Goal: Information Seeking & Learning: Learn about a topic

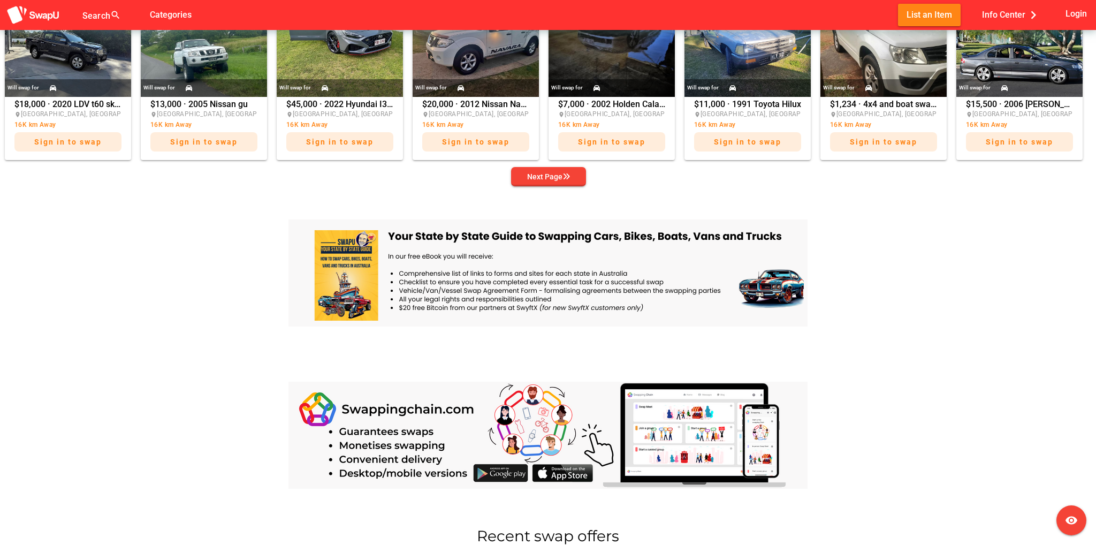
scroll to position [482, 0]
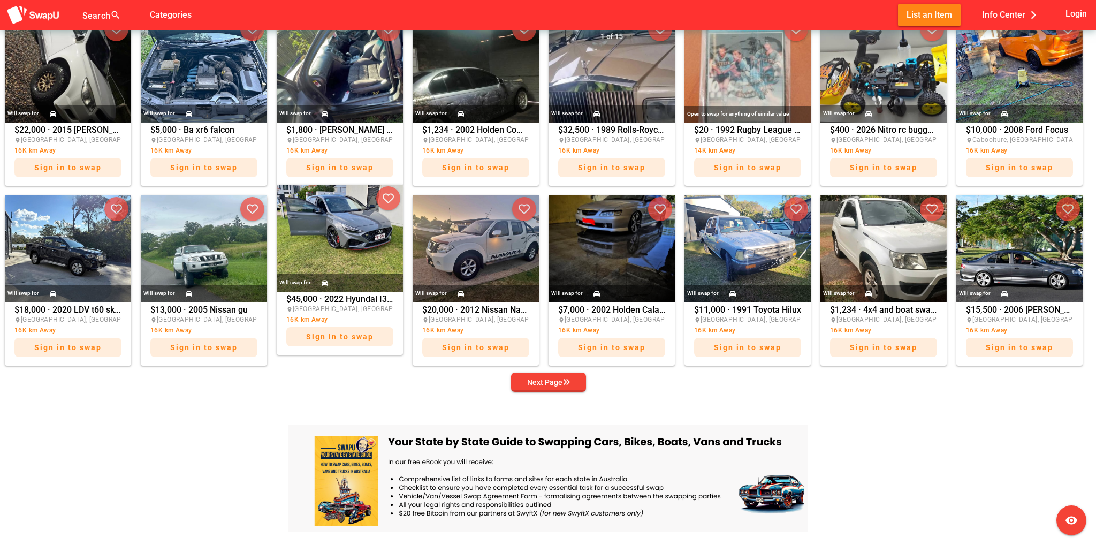
click at [328, 234] on img at bounding box center [340, 238] width 126 height 107
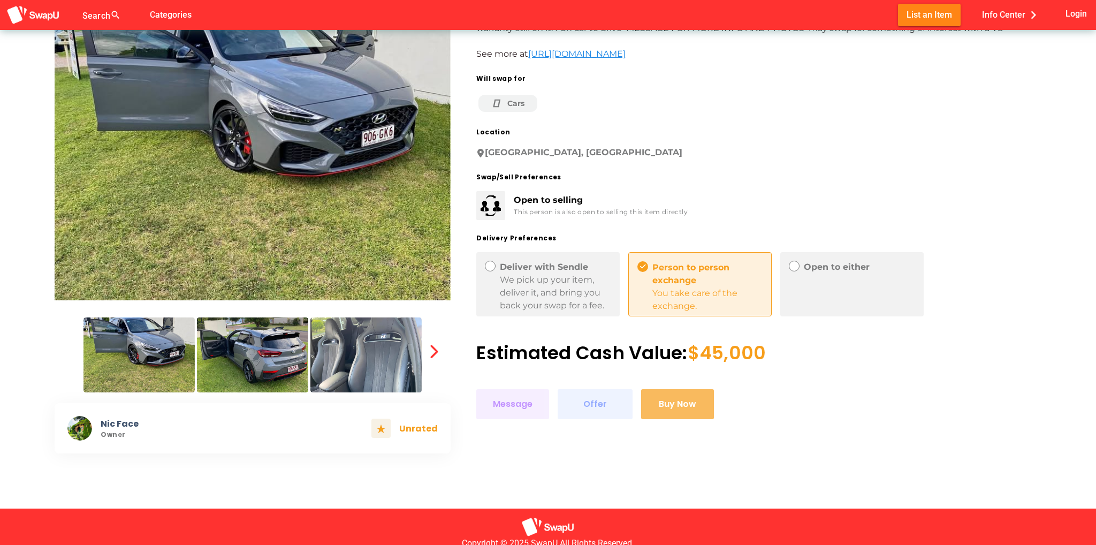
scroll to position [107, 0]
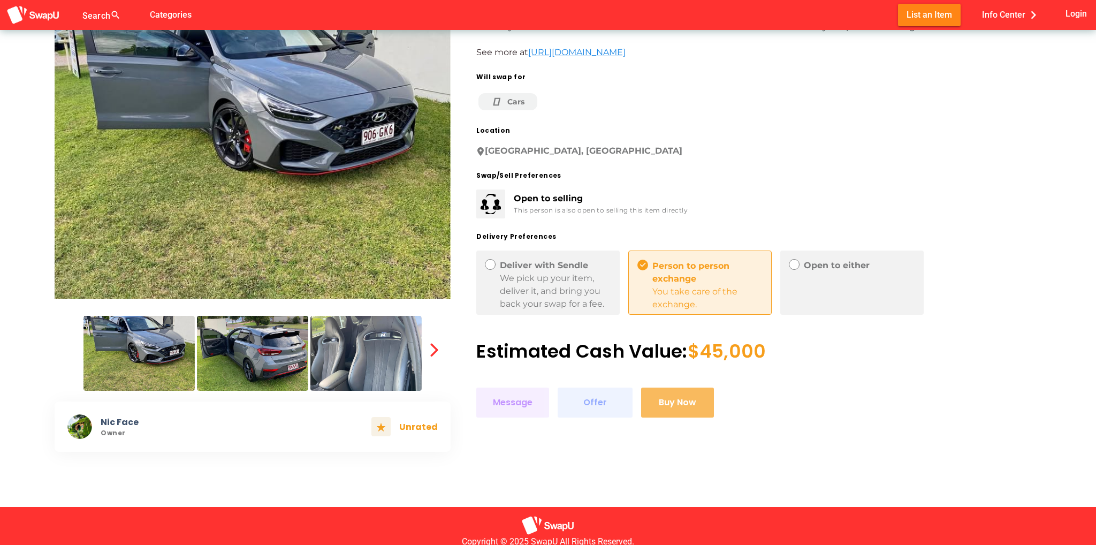
click at [490, 277] on div at bounding box center [490, 284] width 11 height 51
click at [491, 266] on icon at bounding box center [490, 264] width 6 height 6
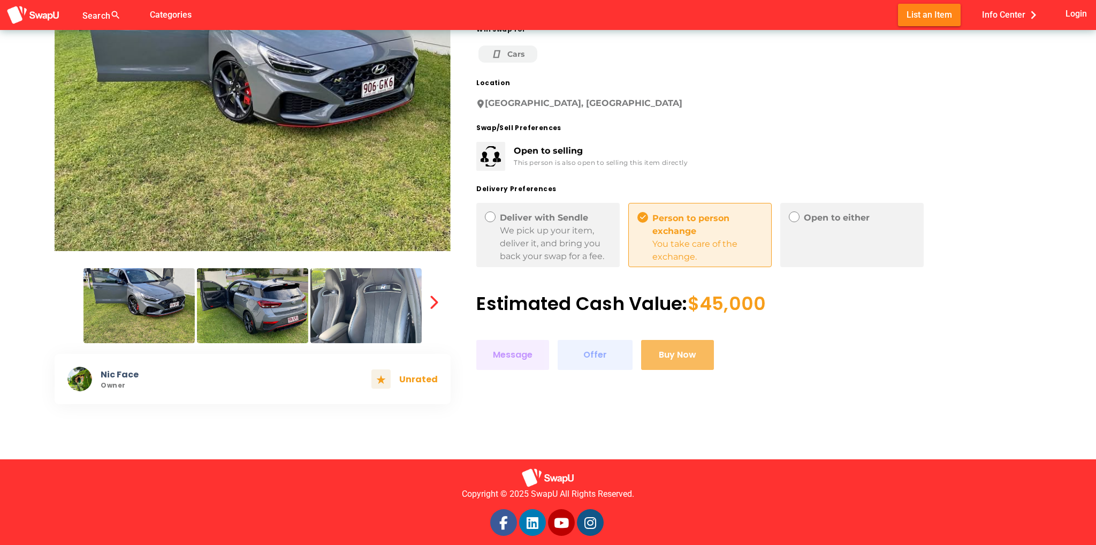
scroll to position [165, 0]
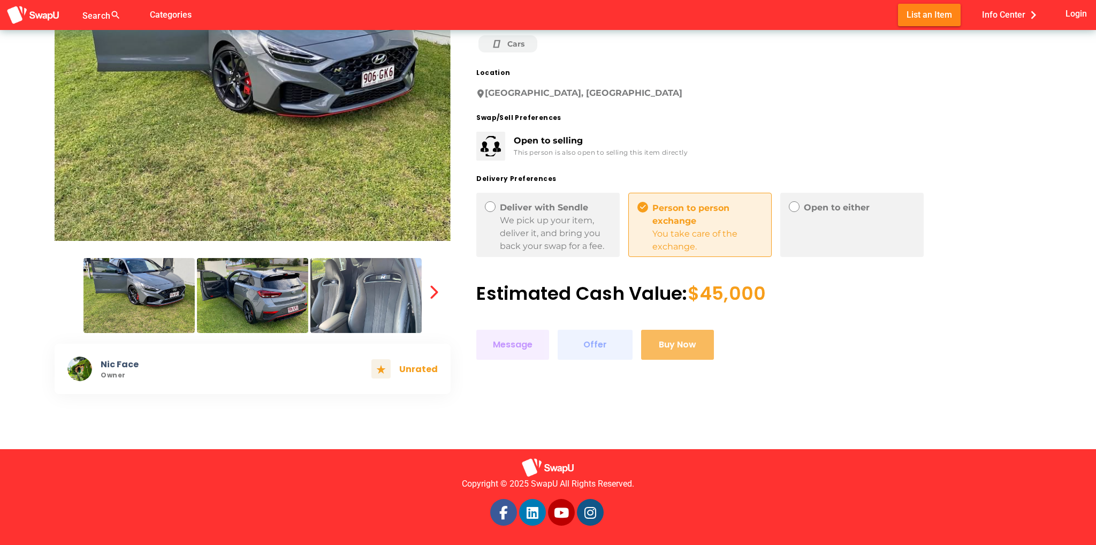
click at [520, 204] on div "Deliver with Sendle" at bounding box center [555, 207] width 111 height 13
click at [465, 214] on div "2022 Hyundai I30n turbo Premium model with bucket seats and sunroof Built plate…" at bounding box center [746, 144] width 590 height 500
click at [478, 212] on div "Deliver with Sendle We pick up your item, deliver it, and bring you back your s…" at bounding box center [547, 225] width 143 height 64
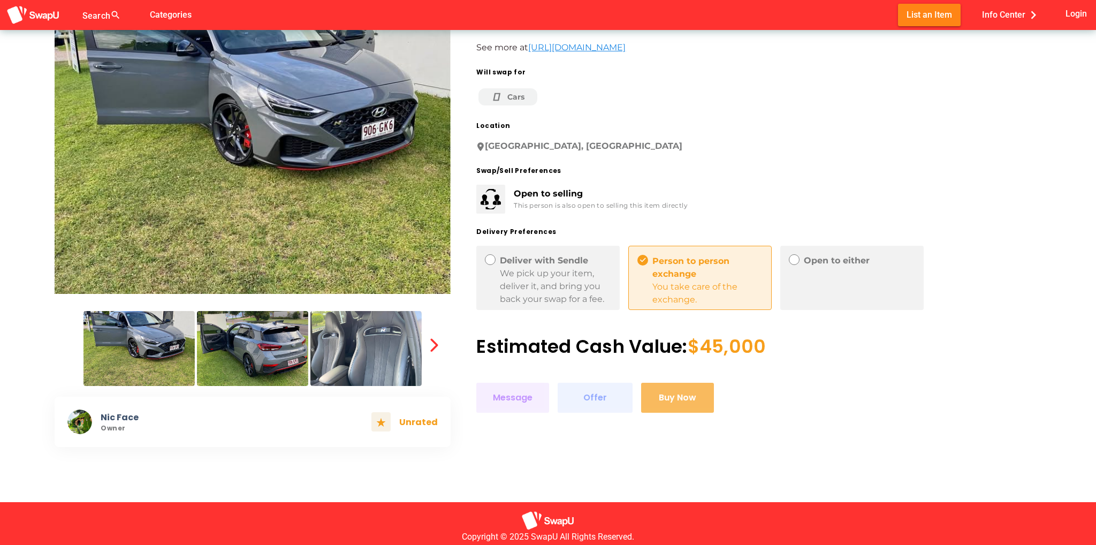
scroll to position [0, 0]
